Goal: Find specific page/section: Find specific page/section

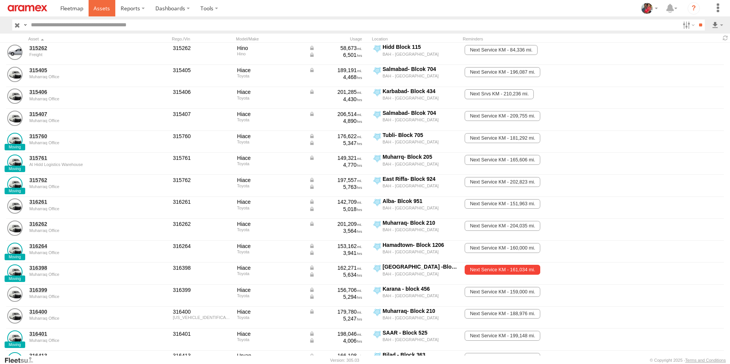
click at [106, 7] on span at bounding box center [102, 8] width 16 height 7
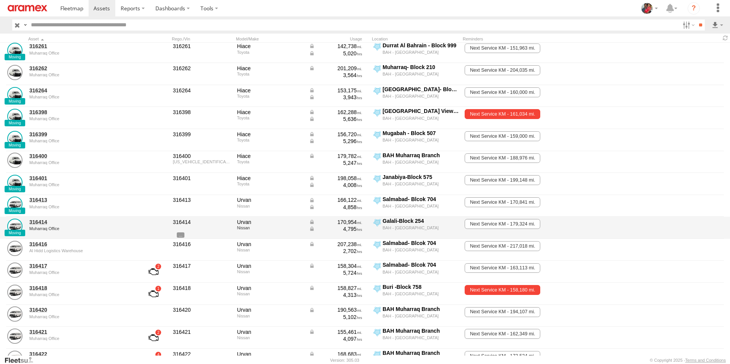
scroll to position [191, 0]
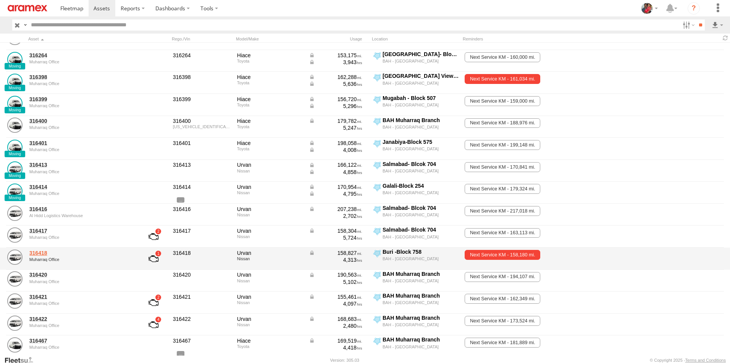
click at [40, 253] on link "316418" at bounding box center [81, 253] width 105 height 7
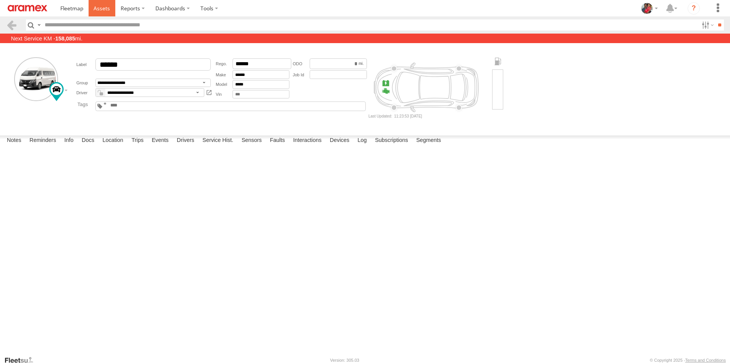
click at [102, 8] on span at bounding box center [102, 8] width 16 height 7
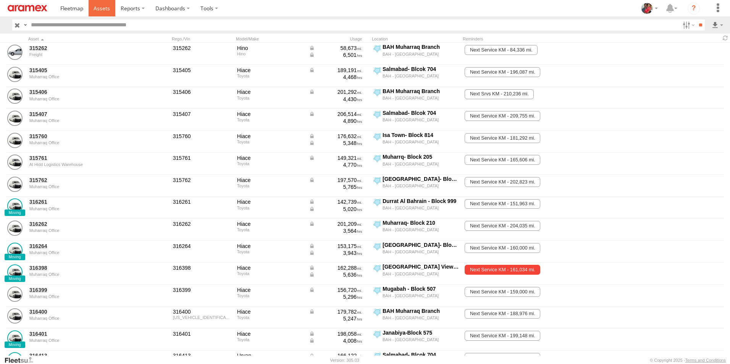
click at [100, 7] on span at bounding box center [102, 8] width 16 height 7
click at [99, 7] on span at bounding box center [102, 8] width 16 height 7
click at [98, 8] on span at bounding box center [102, 8] width 16 height 7
